Goal: Information Seeking & Learning: Learn about a topic

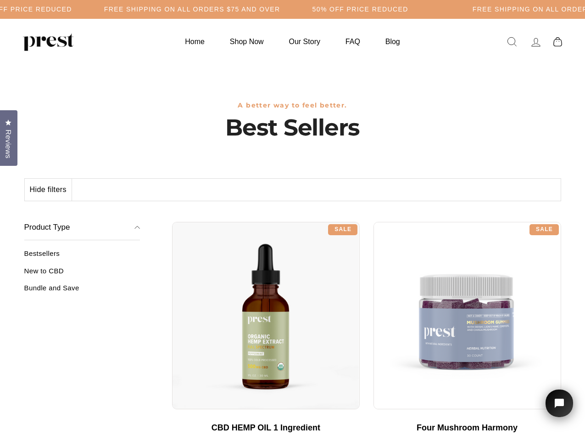
click at [293, 220] on div "**********" at bounding box center [366, 218] width 389 height 7
click at [281, 9] on h5 "Free Shipping on all orders $75 and over" at bounding box center [192, 10] width 176 height 8
click at [49, 190] on button "Hide filters" at bounding box center [48, 190] width 47 height 22
click at [172, 274] on div at bounding box center [266, 316] width 188 height 188
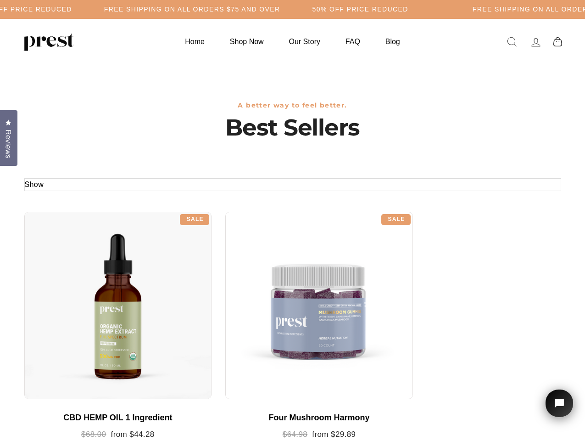
click at [82, 291] on div at bounding box center [118, 306] width 188 height 188
click at [9, 137] on span "Reviews" at bounding box center [8, 143] width 12 height 29
click at [560, 403] on icon "Open chat widget" at bounding box center [565, 403] width 14 height 14
